Goal: Find specific page/section: Find specific page/section

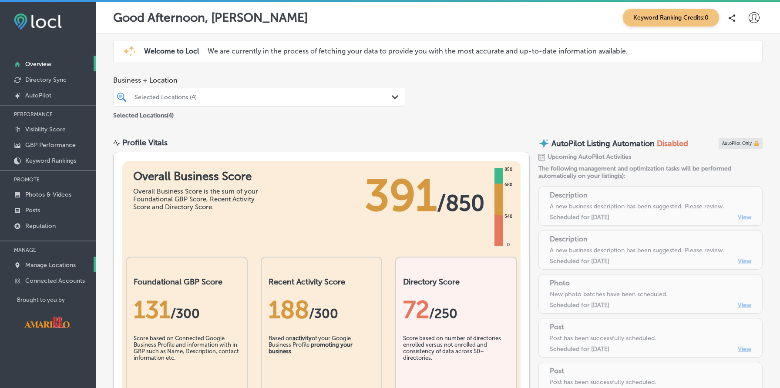
click at [53, 263] on p "Manage Locations" at bounding box center [50, 265] width 50 height 7
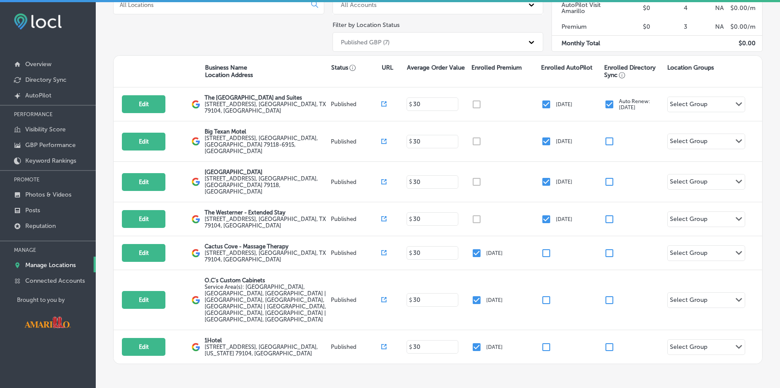
scroll to position [2, 0]
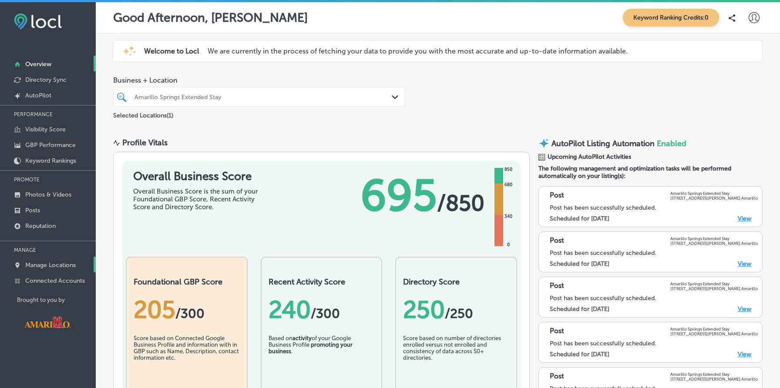
click at [65, 265] on p "Manage Locations" at bounding box center [50, 265] width 50 height 7
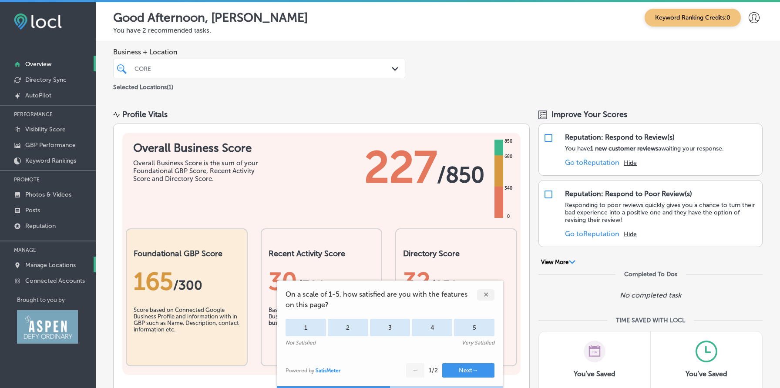
click at [54, 268] on link "Manage Locations" at bounding box center [48, 265] width 96 height 16
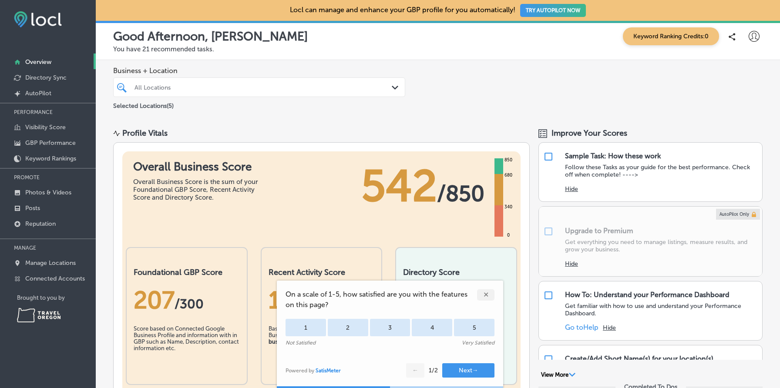
click at [49, 264] on p "Manage Locations" at bounding box center [50, 262] width 50 height 7
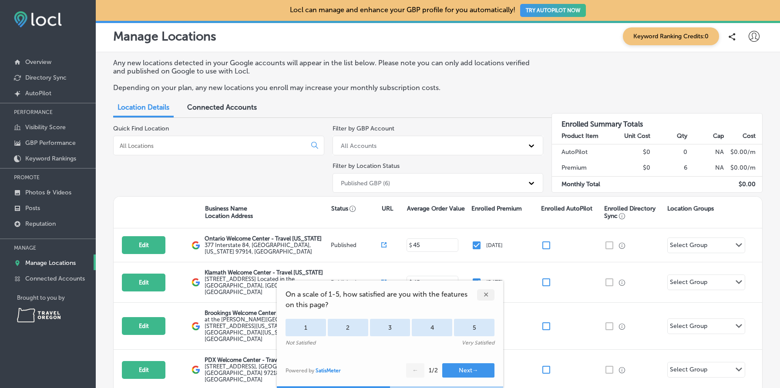
click at [488, 295] on div "✕" at bounding box center [485, 294] width 17 height 11
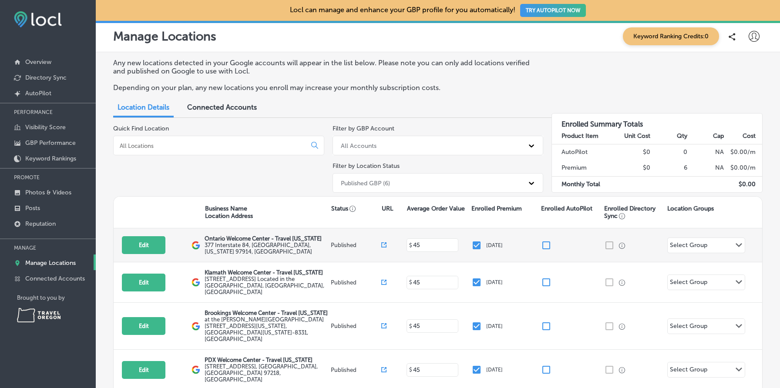
scroll to position [122, 0]
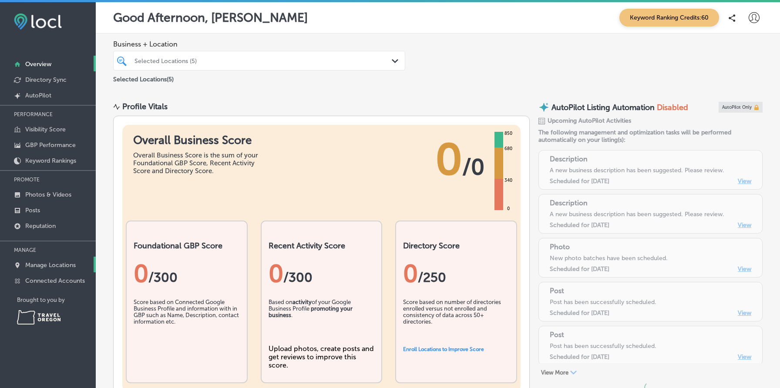
click at [51, 266] on p "Manage Locations" at bounding box center [50, 265] width 50 height 7
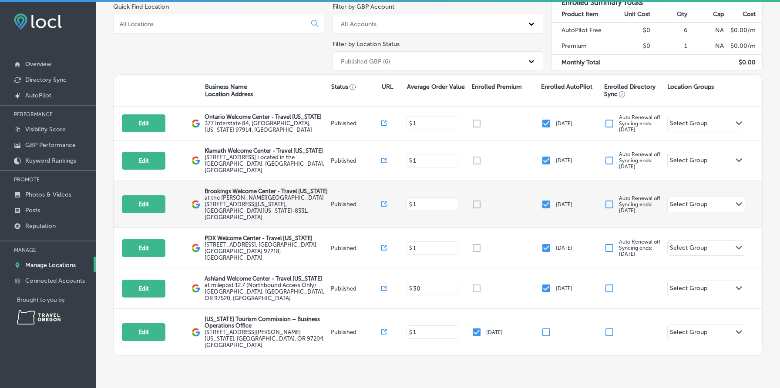
scroll to position [2, 0]
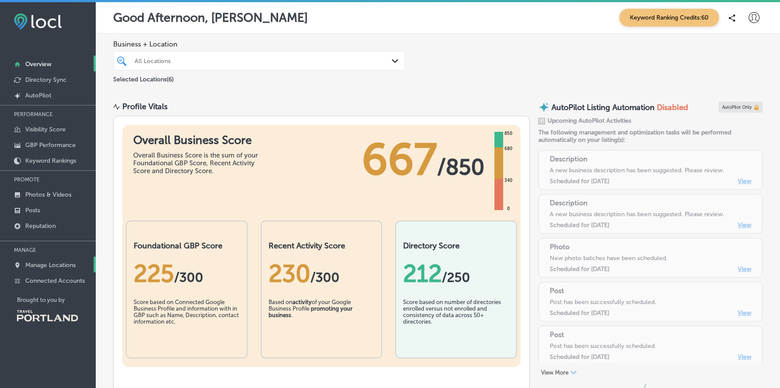
click at [67, 264] on p "Manage Locations" at bounding box center [50, 265] width 50 height 7
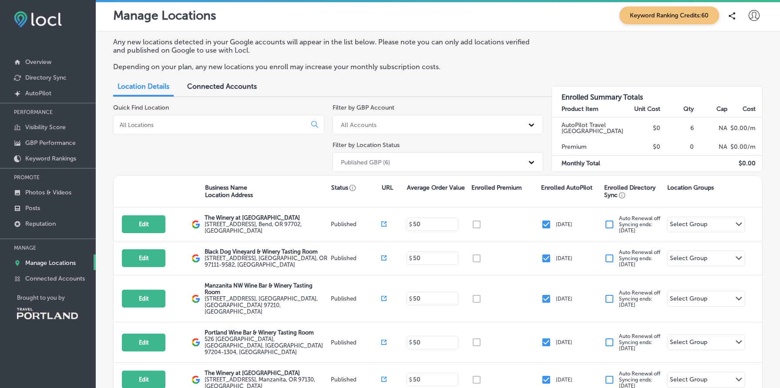
click at [751, 19] on icon at bounding box center [753, 15] width 11 height 11
click at [752, 45] on p "My Account" at bounding box center [741, 49] width 39 height 10
select select "US"
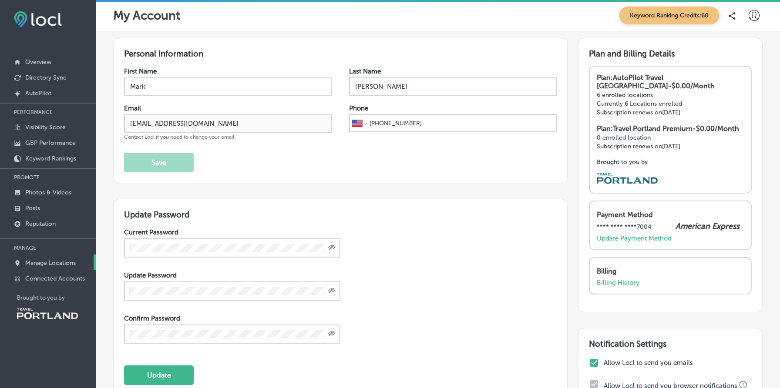
click at [50, 259] on p "Manage Locations" at bounding box center [50, 262] width 50 height 7
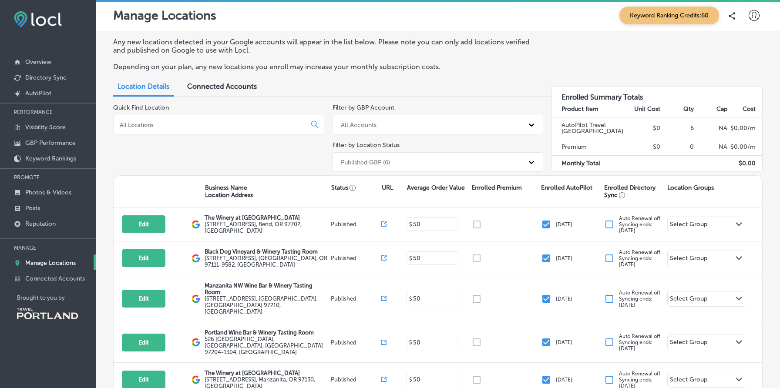
scroll to position [89, 0]
